Goal: Task Accomplishment & Management: Manage account settings

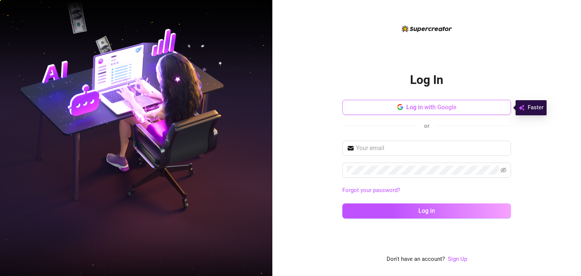
click at [456, 111] on button "Log in with Google" at bounding box center [426, 107] width 169 height 15
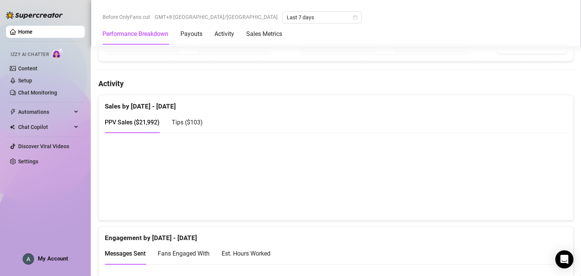
scroll to position [340, 0]
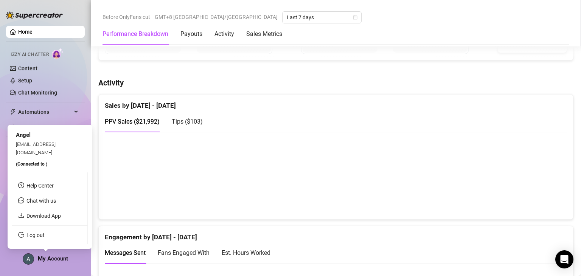
click at [45, 257] on span "My Account" at bounding box center [53, 258] width 30 height 7
click at [45, 238] on link "Log out" at bounding box center [35, 235] width 18 height 6
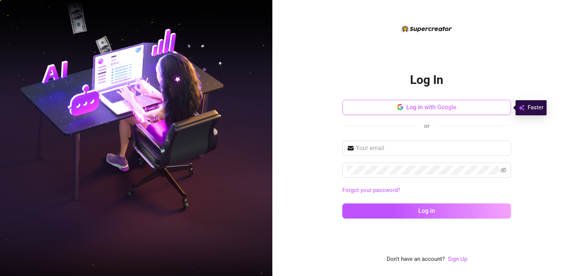
click at [414, 112] on button "Log in with Google" at bounding box center [426, 107] width 169 height 15
